Goal: Find specific page/section: Find specific page/section

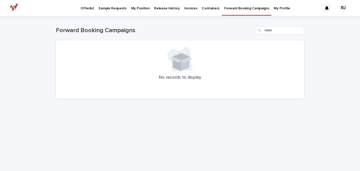
click at [86, 8] on p "Offerlist" at bounding box center [87, 5] width 13 height 11
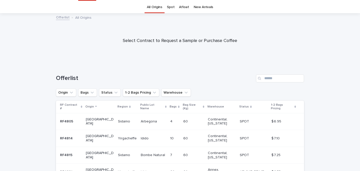
scroll to position [15, 0]
click at [277, 79] on input "Search" at bounding box center [280, 78] width 48 height 8
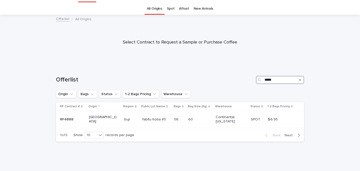
scroll to position [14, 0]
type input "******"
click at [174, 120] on p "56" at bounding box center [176, 119] width 5 height 5
